Goal: Information Seeking & Learning: Find specific fact

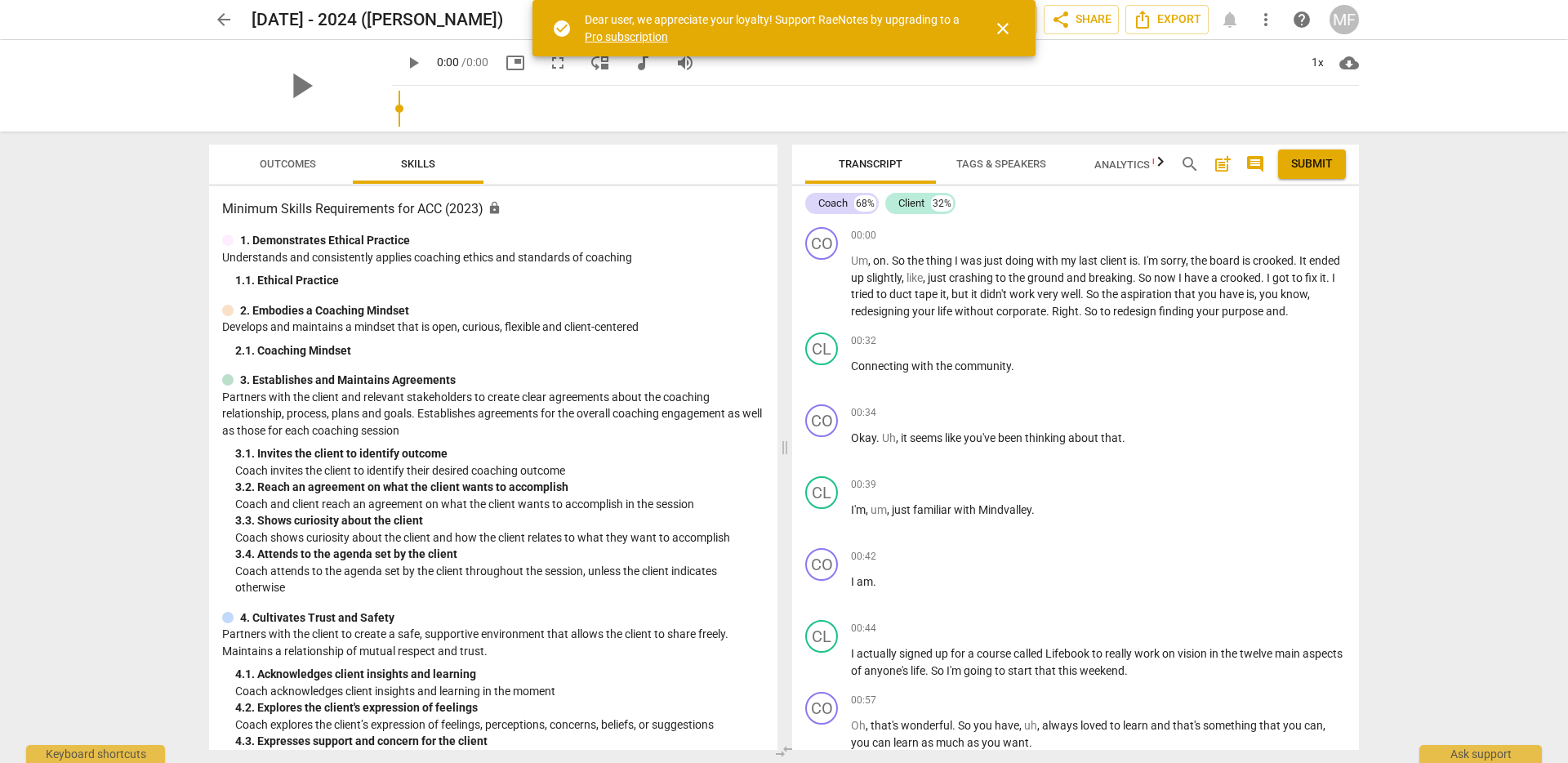
click at [1001, 20] on span "close" at bounding box center [1002, 29] width 20 height 20
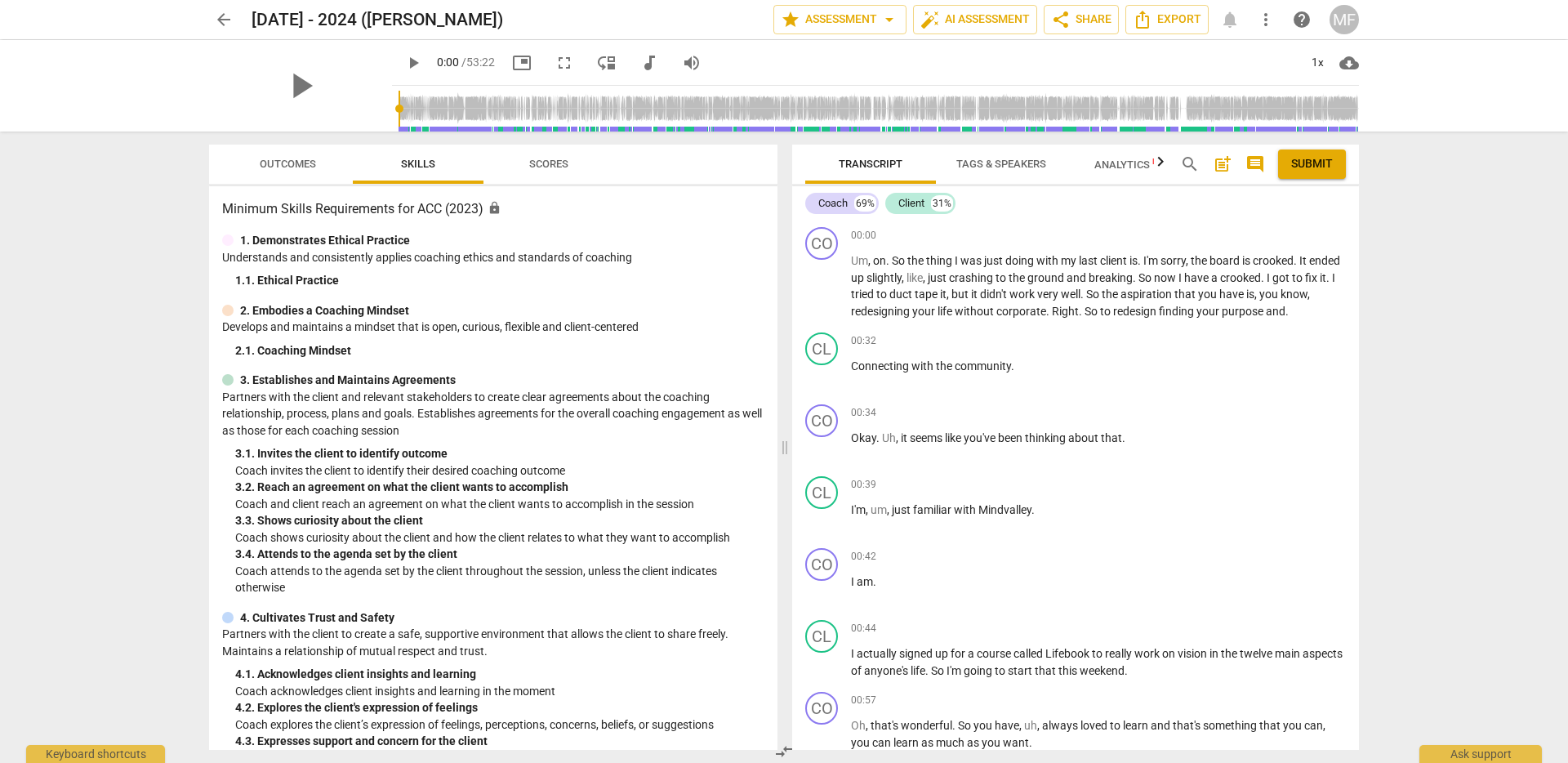
click at [226, 18] on span "arrow_back" at bounding box center [224, 19] width 20 height 20
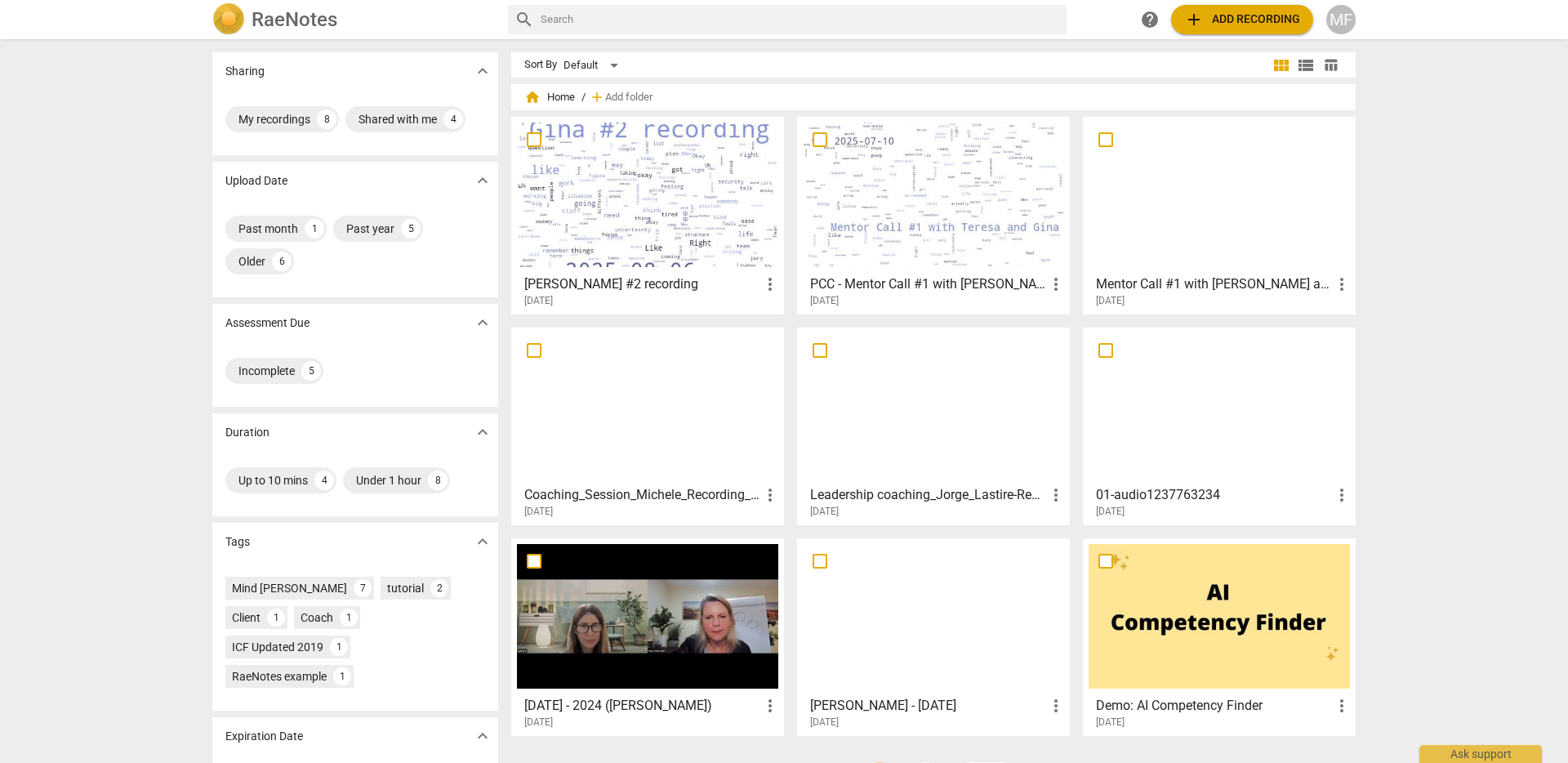
click at [730, 228] on div at bounding box center [647, 194] width 261 height 144
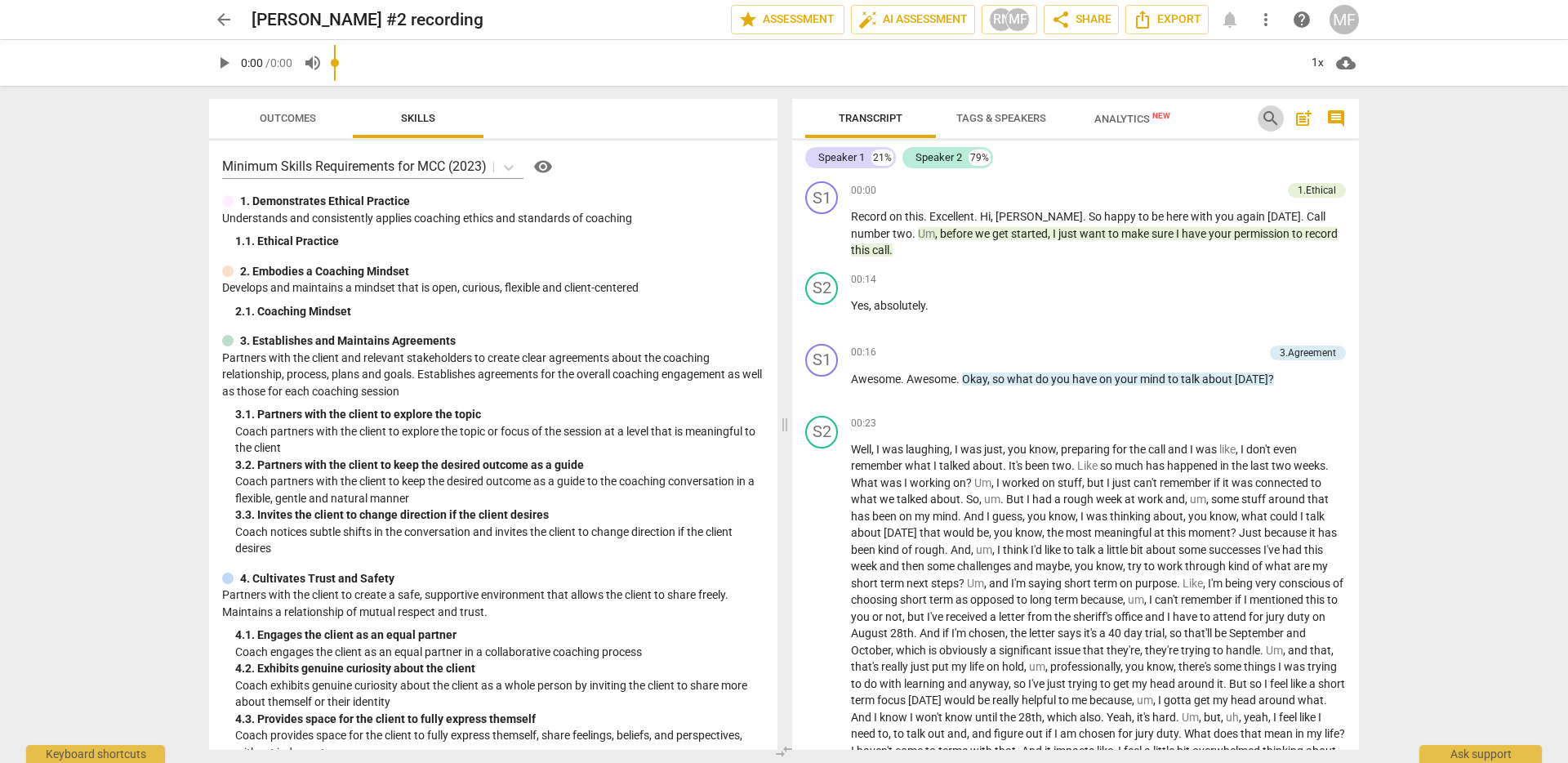
click at [1270, 113] on span "search" at bounding box center [1271, 119] width 20 height 20
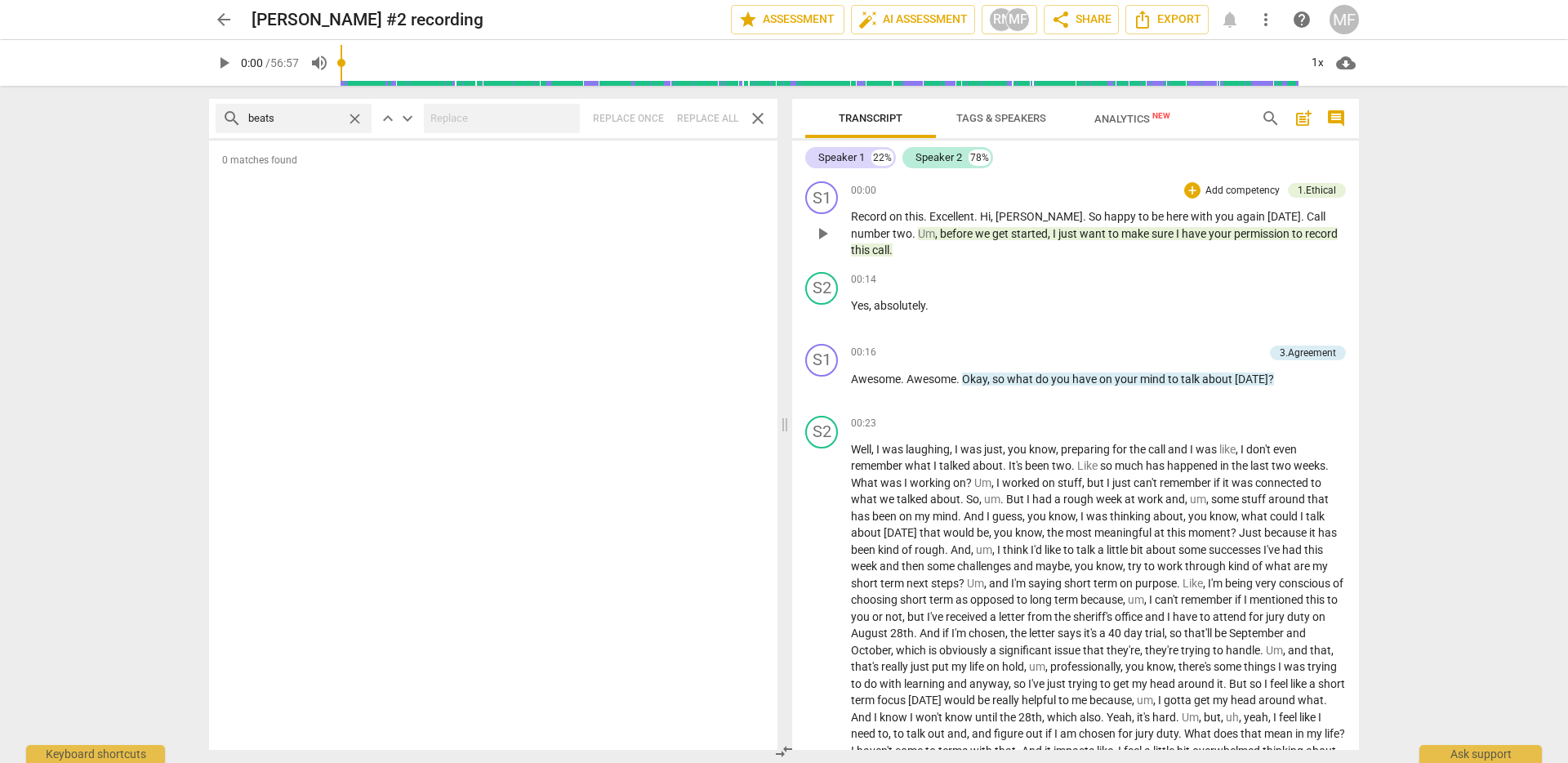
type input "beats"
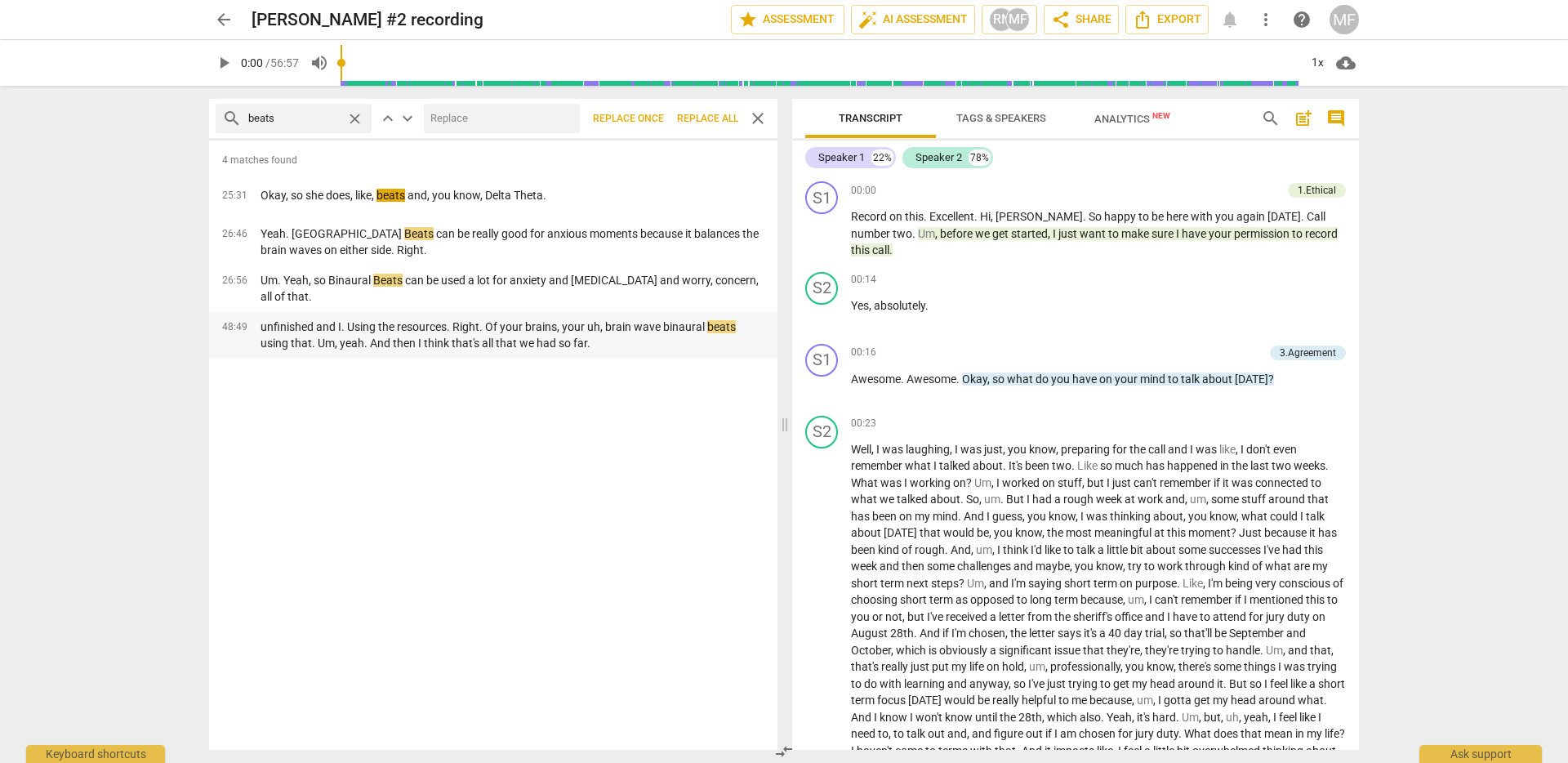
click at [637, 321] on p "unfinished and I. Using the resources. Right. Of your brains, your uh, brain wa…" at bounding box center [512, 335] width 504 height 33
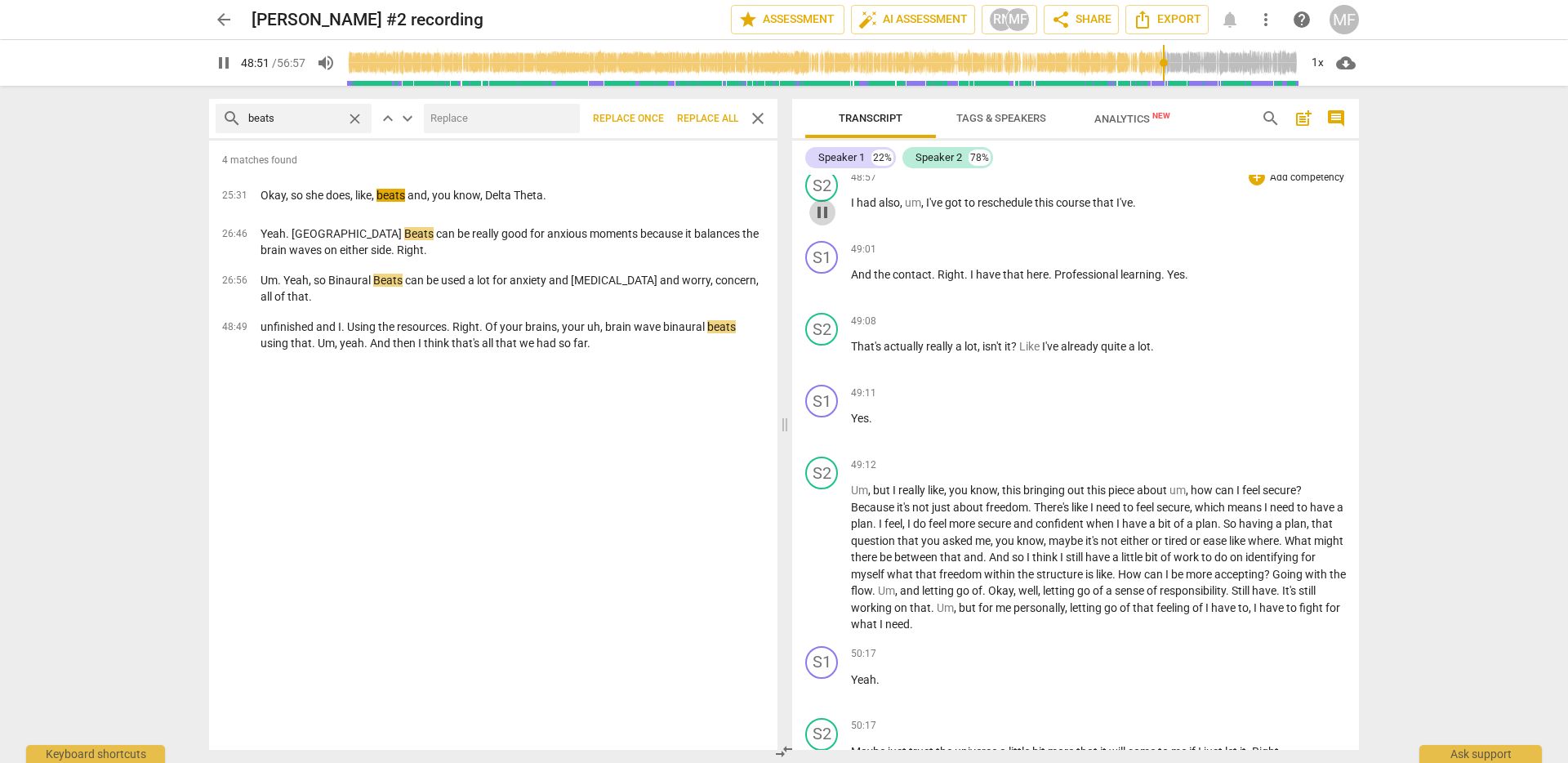
click at [813, 222] on span "pause" at bounding box center [822, 212] width 20 height 20
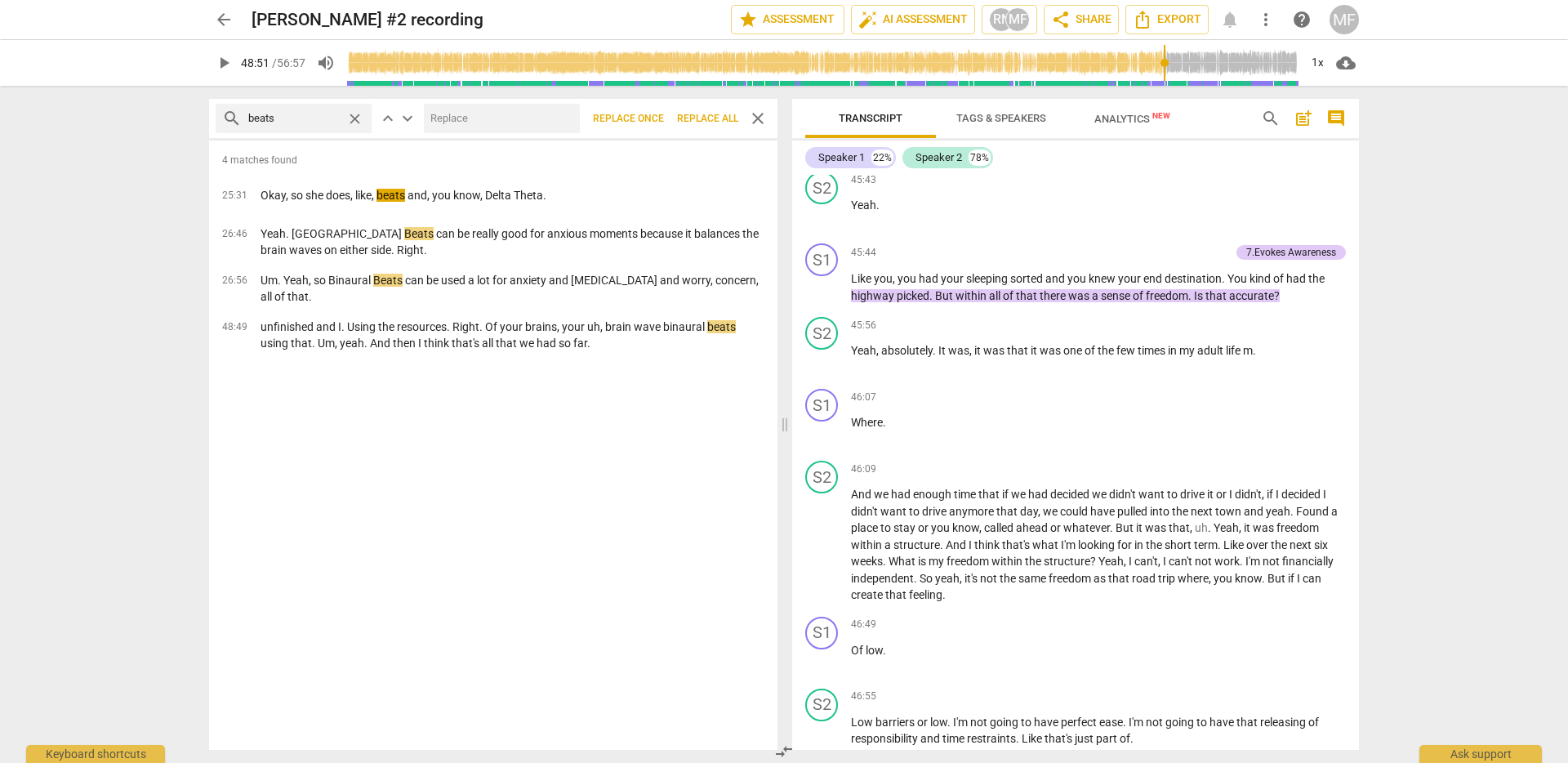
scroll to position [15237, 0]
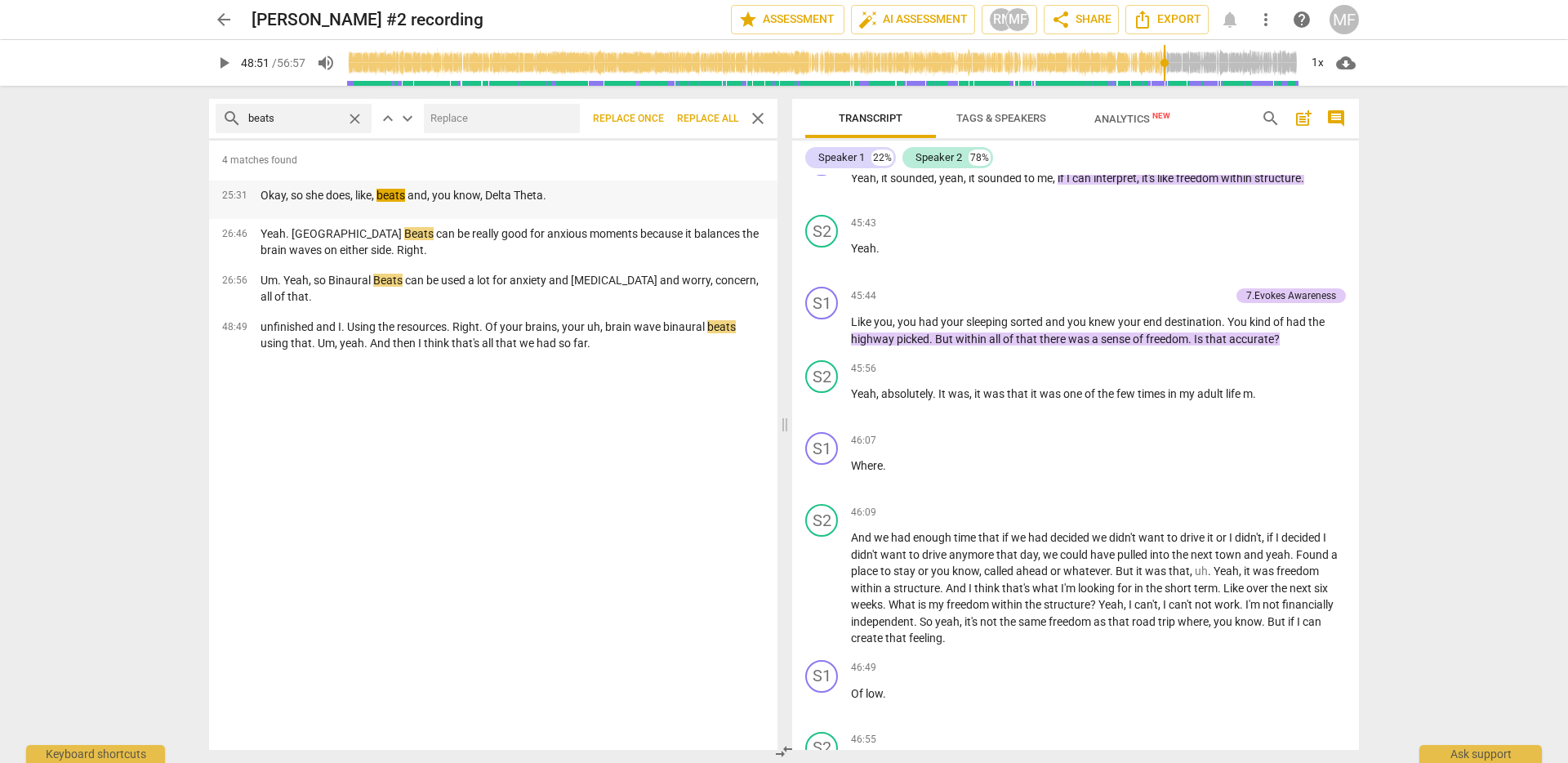
click at [501, 207] on div "25:31 Okay, so she does, like, beats and, you know, Delta Theta." at bounding box center [493, 200] width 569 height 38
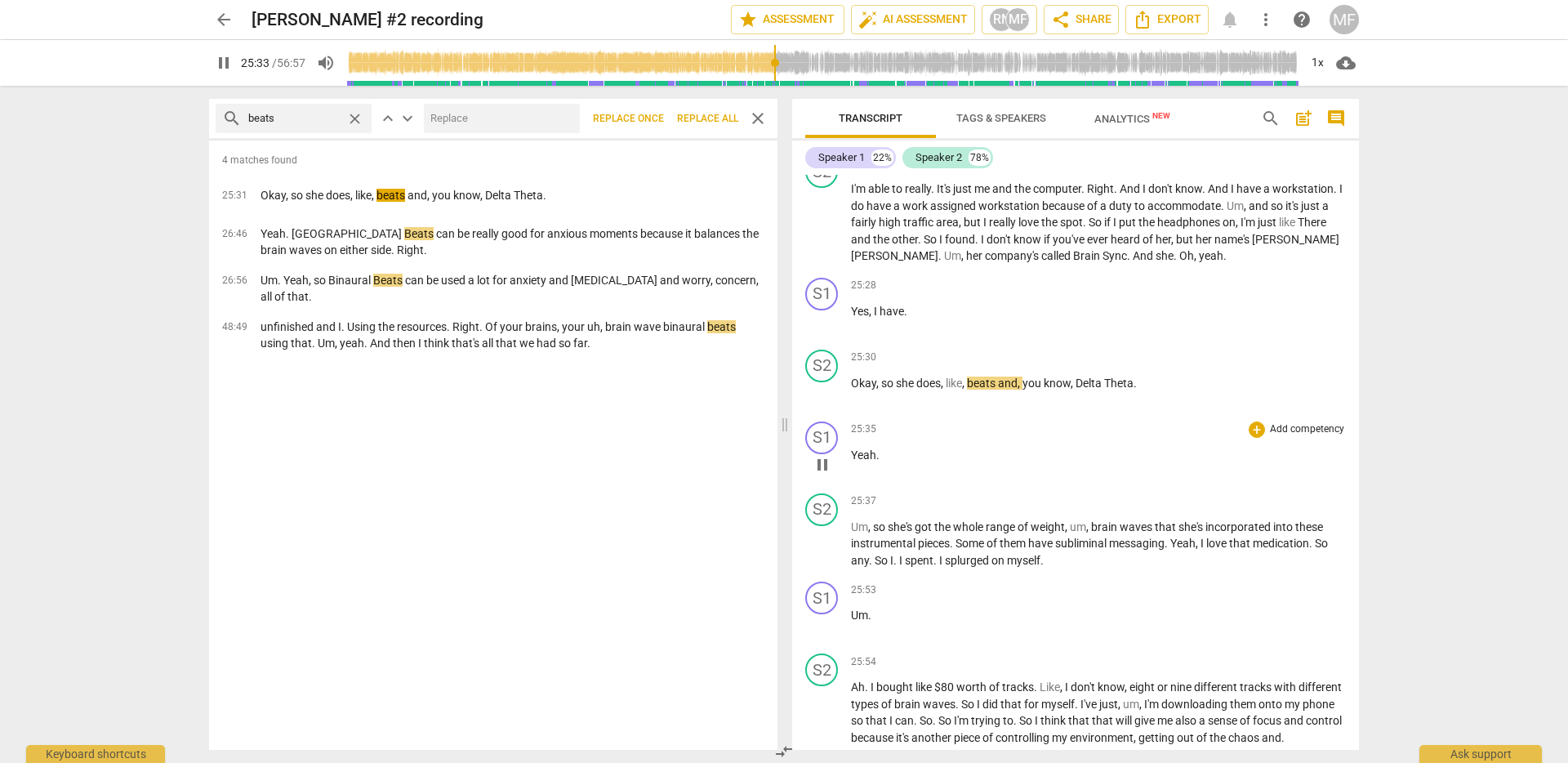
scroll to position [8840, 0]
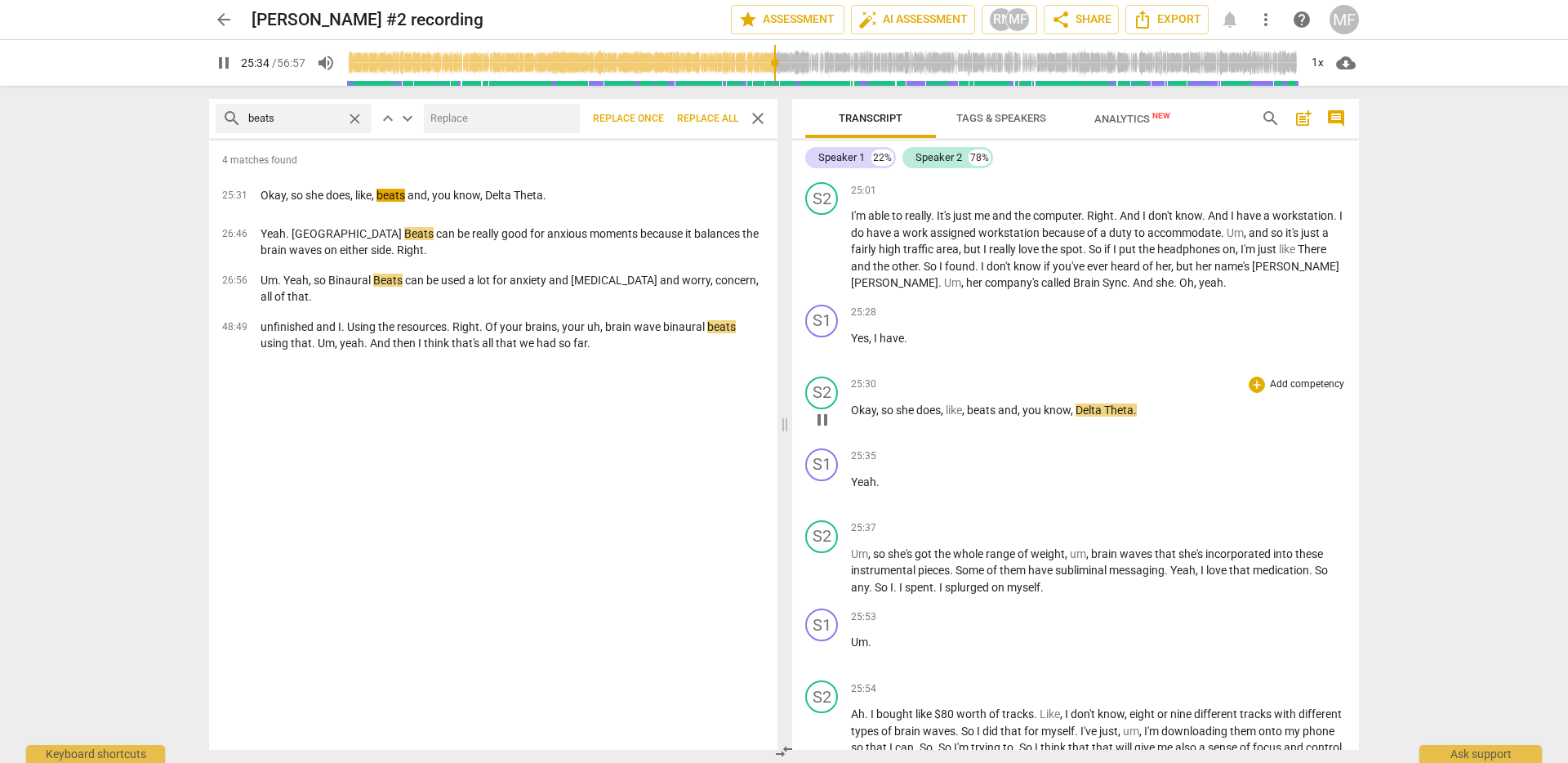
click at [809, 413] on span "pause" at bounding box center [822, 420] width 26 height 20
type input "1535"
